Goal: Navigation & Orientation: Find specific page/section

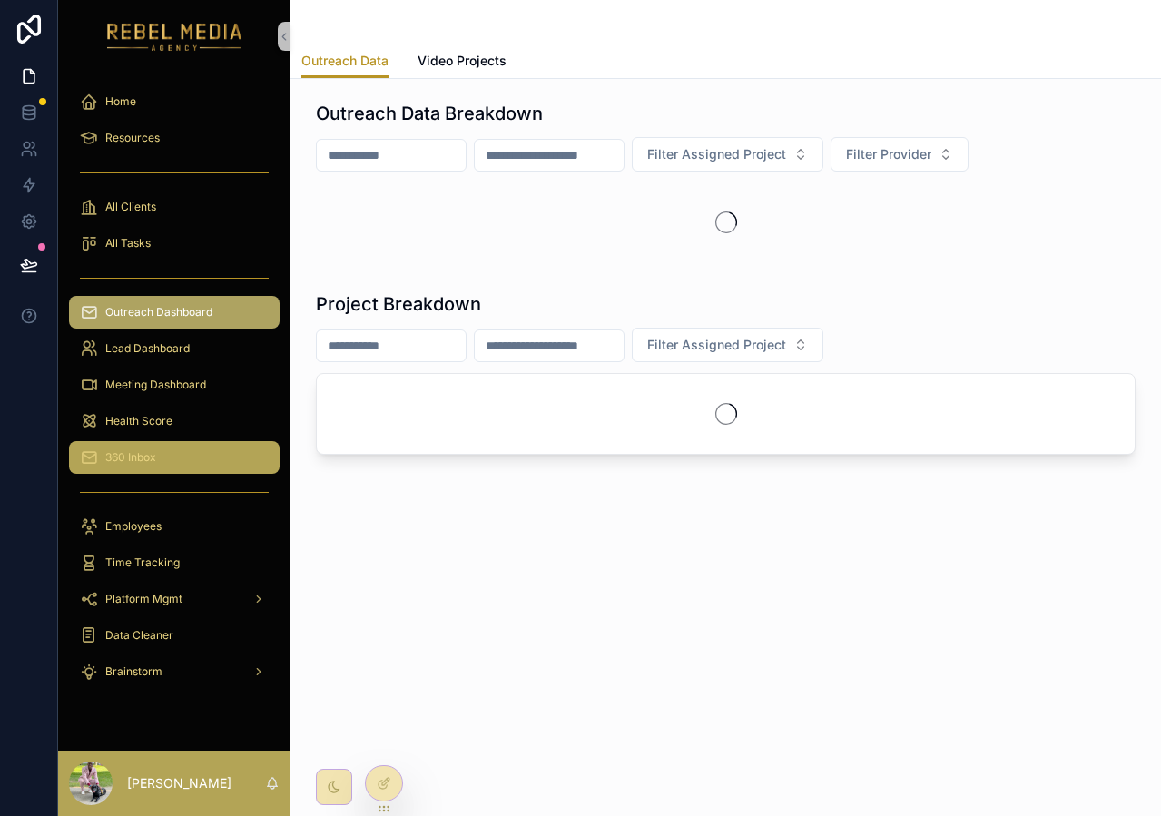
click at [182, 466] on div "360 Inbox" at bounding box center [174, 457] width 189 height 29
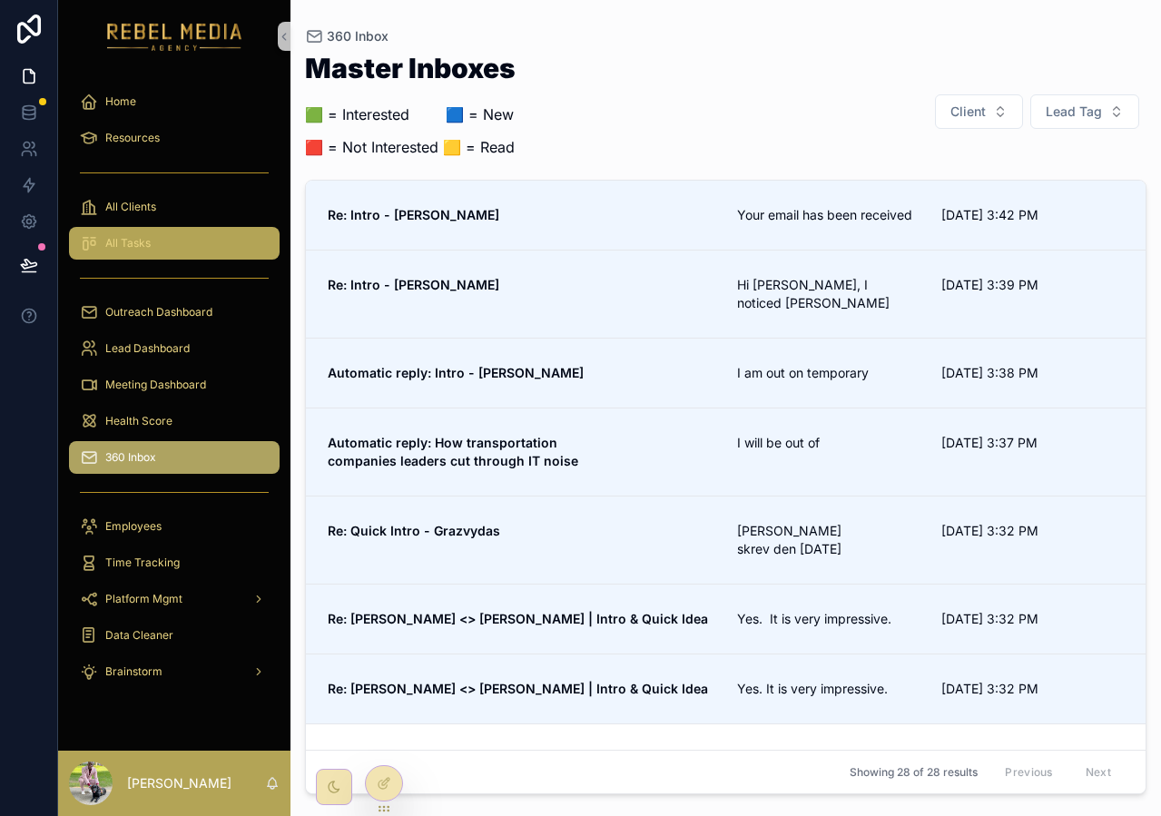
click at [130, 250] on span "All Tasks" at bounding box center [127, 243] width 45 height 15
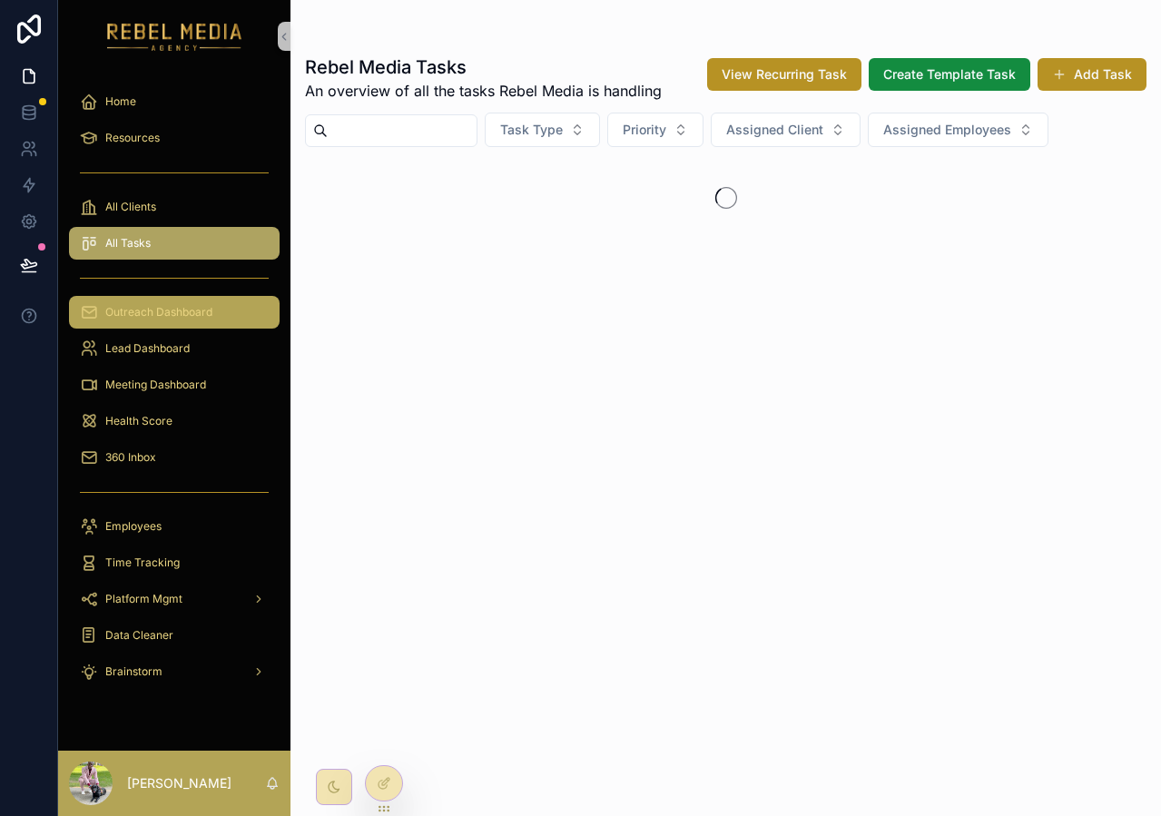
click at [170, 318] on span "Outreach Dashboard" at bounding box center [158, 312] width 107 height 15
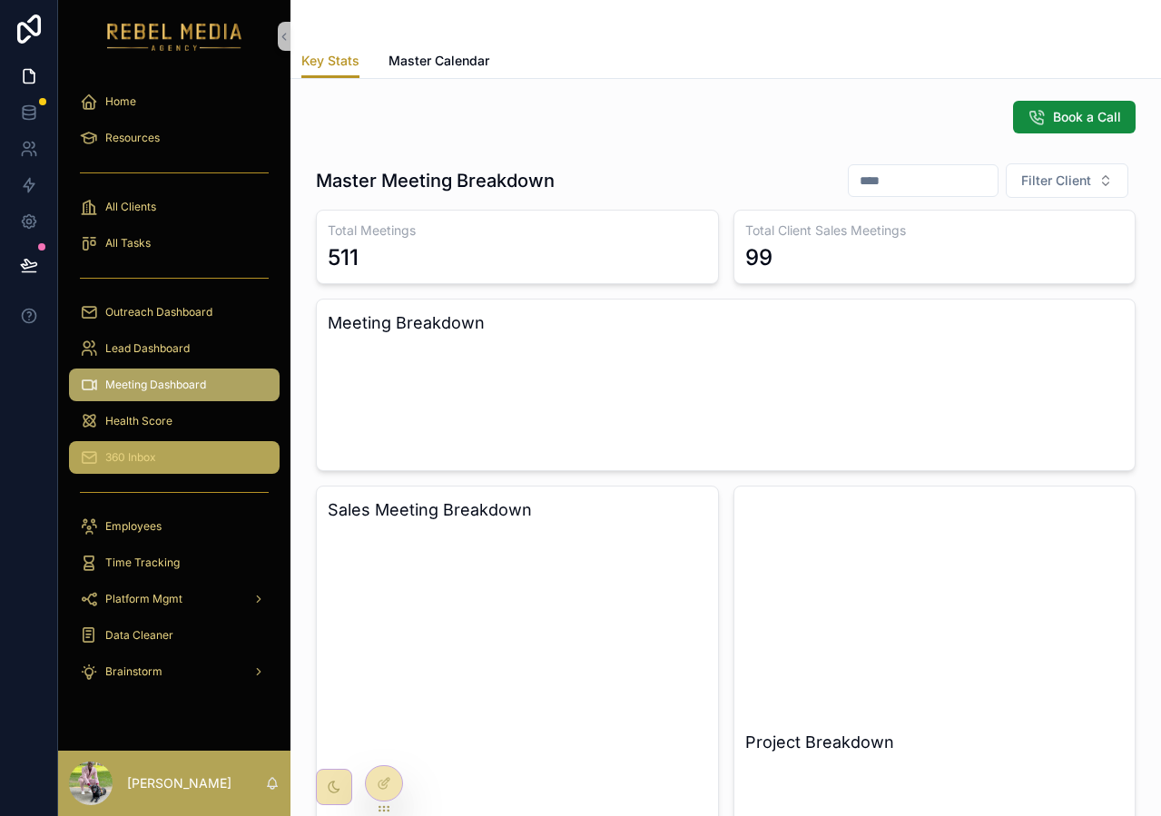
click at [224, 441] on link "360 Inbox" at bounding box center [174, 457] width 211 height 33
